Goal: Navigation & Orientation: Find specific page/section

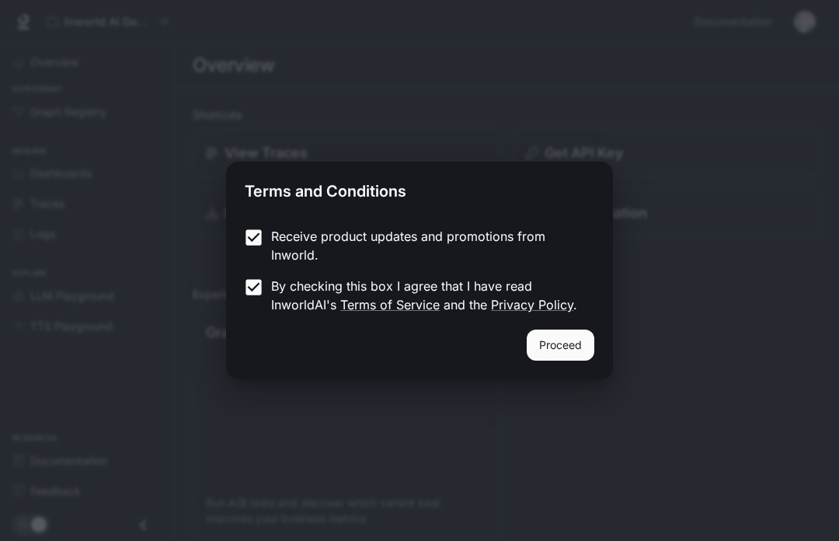
click at [551, 354] on button "Proceed" at bounding box center [561, 344] width 68 height 31
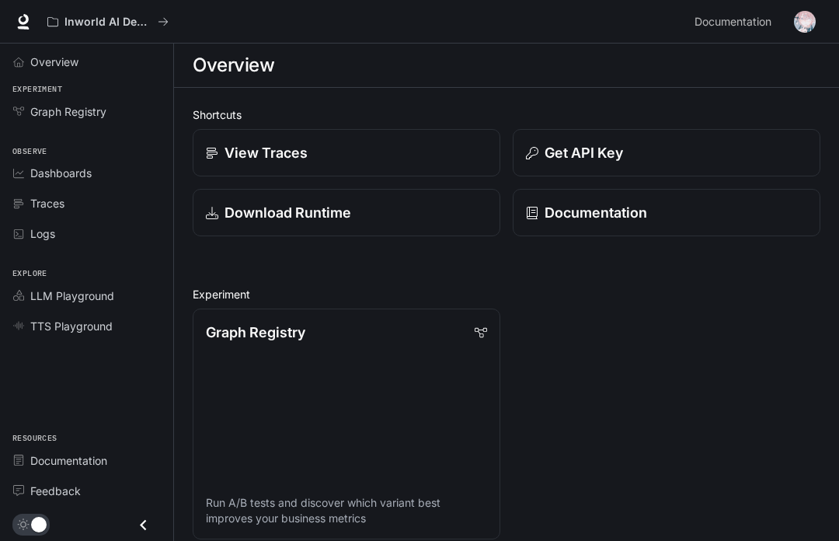
click at [297, 148] on p "View Traces" at bounding box center [266, 152] width 83 height 21
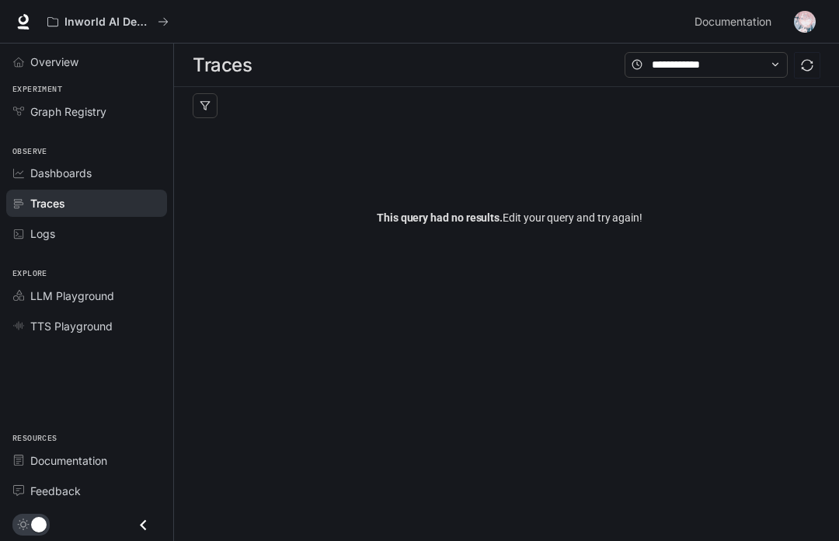
click at [106, 173] on div "Dashboards" at bounding box center [95, 173] width 130 height 16
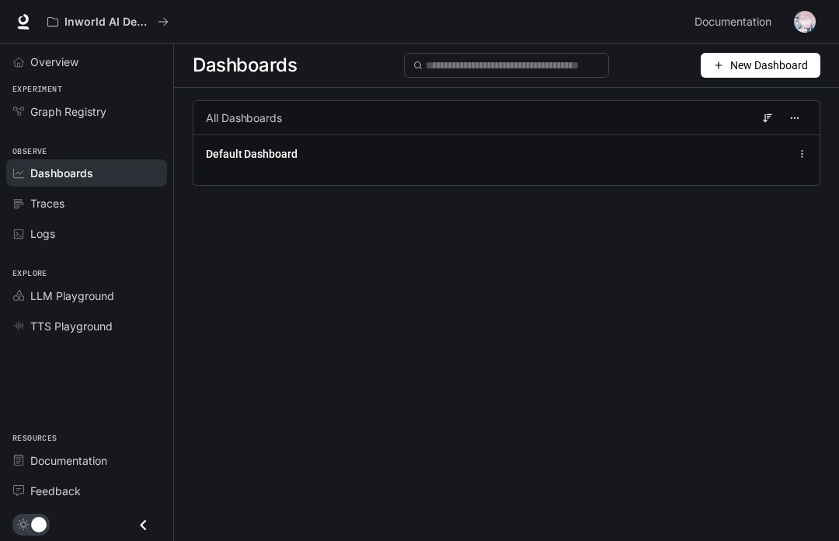
click at [109, 49] on link "Overview" at bounding box center [86, 61] width 161 height 27
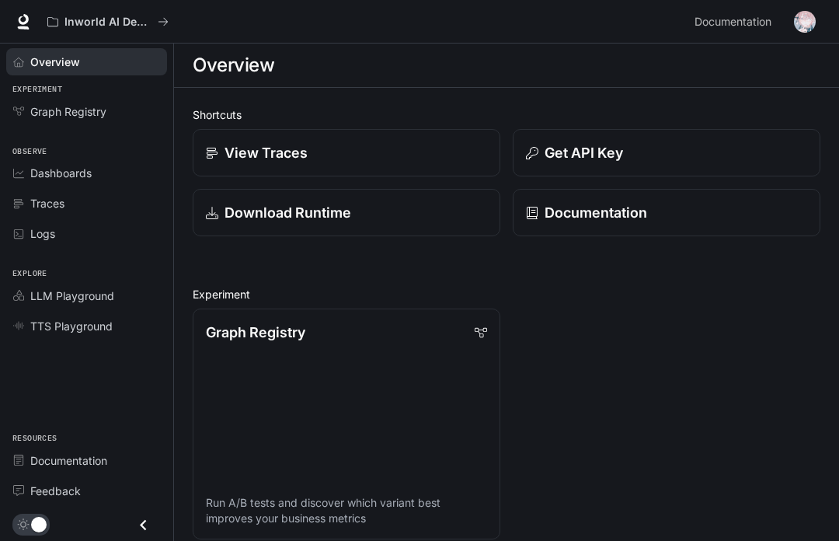
click at [580, 221] on p "Documentation" at bounding box center [596, 212] width 103 height 21
